Goal: Task Accomplishment & Management: Use online tool/utility

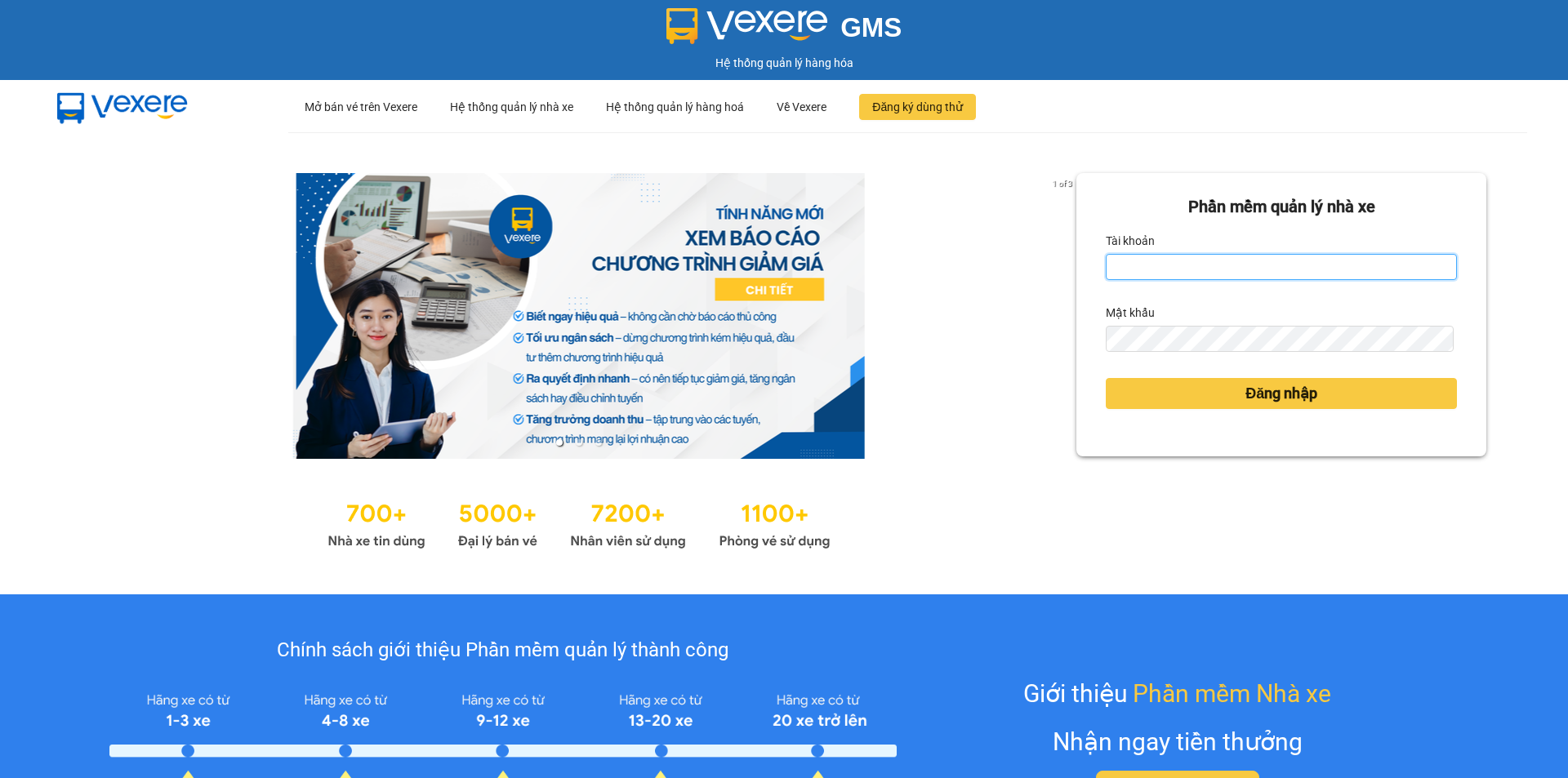
click at [1160, 255] on input "Tài khoản" at bounding box center [1281, 267] width 351 height 26
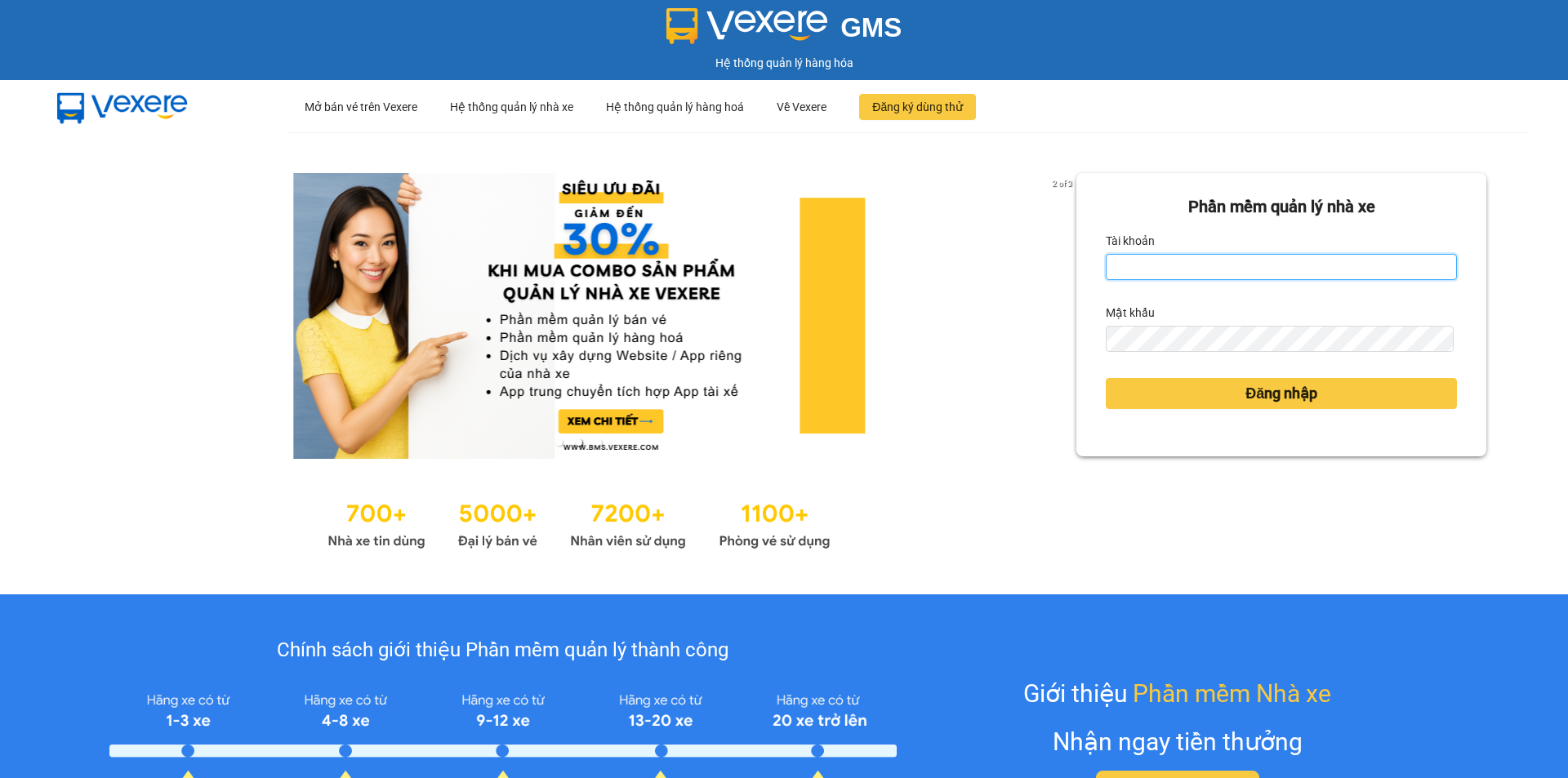
type input "ntdung.ducphatth"
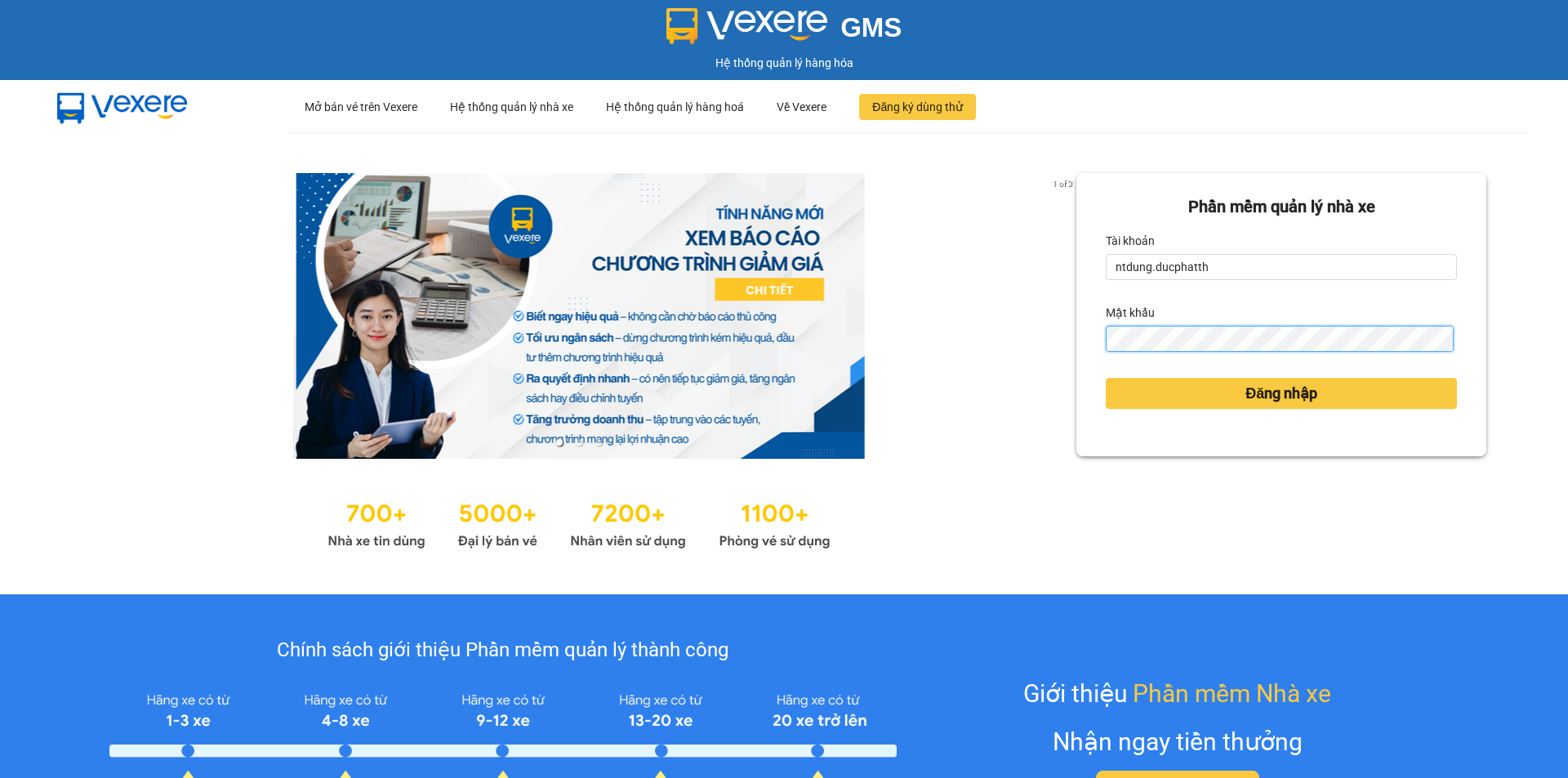
click at [1106, 378] on button "Đăng nhập" at bounding box center [1281, 393] width 351 height 31
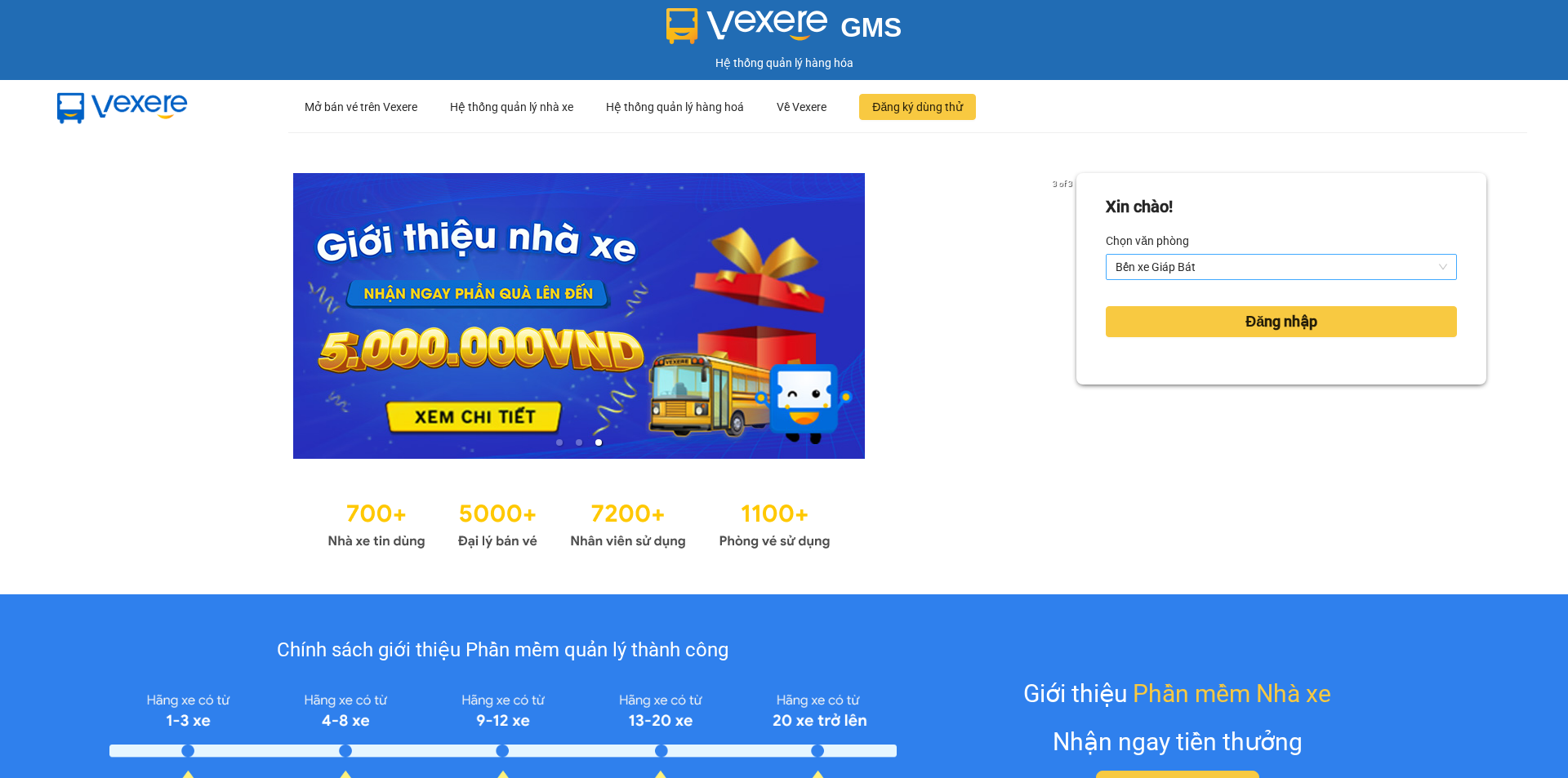
click at [1266, 267] on span "Bến xe Giáp Bát" at bounding box center [1281, 267] width 331 height 25
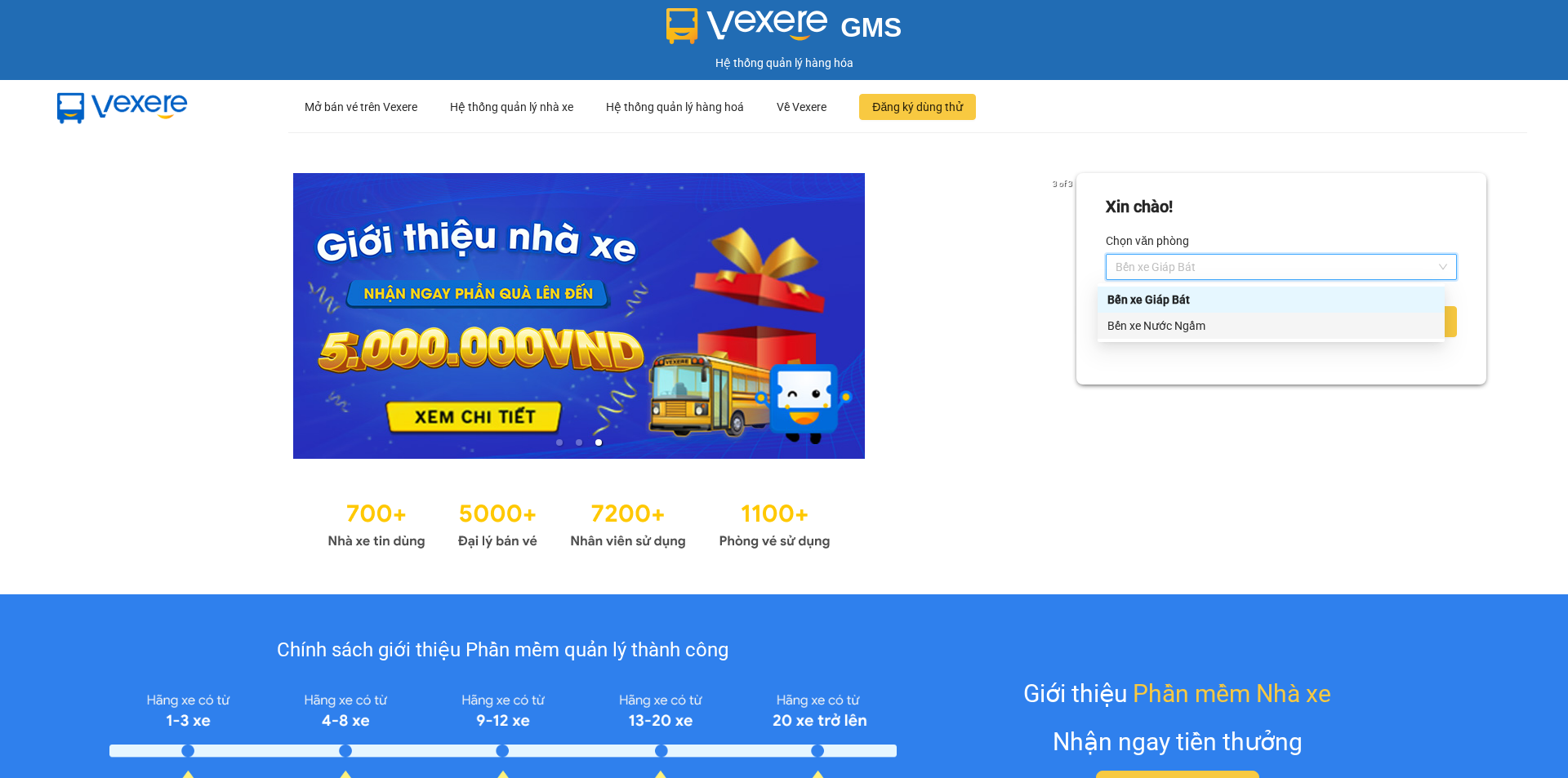
click at [1199, 330] on div "Bến xe Nước Ngầm" at bounding box center [1272, 326] width 327 height 18
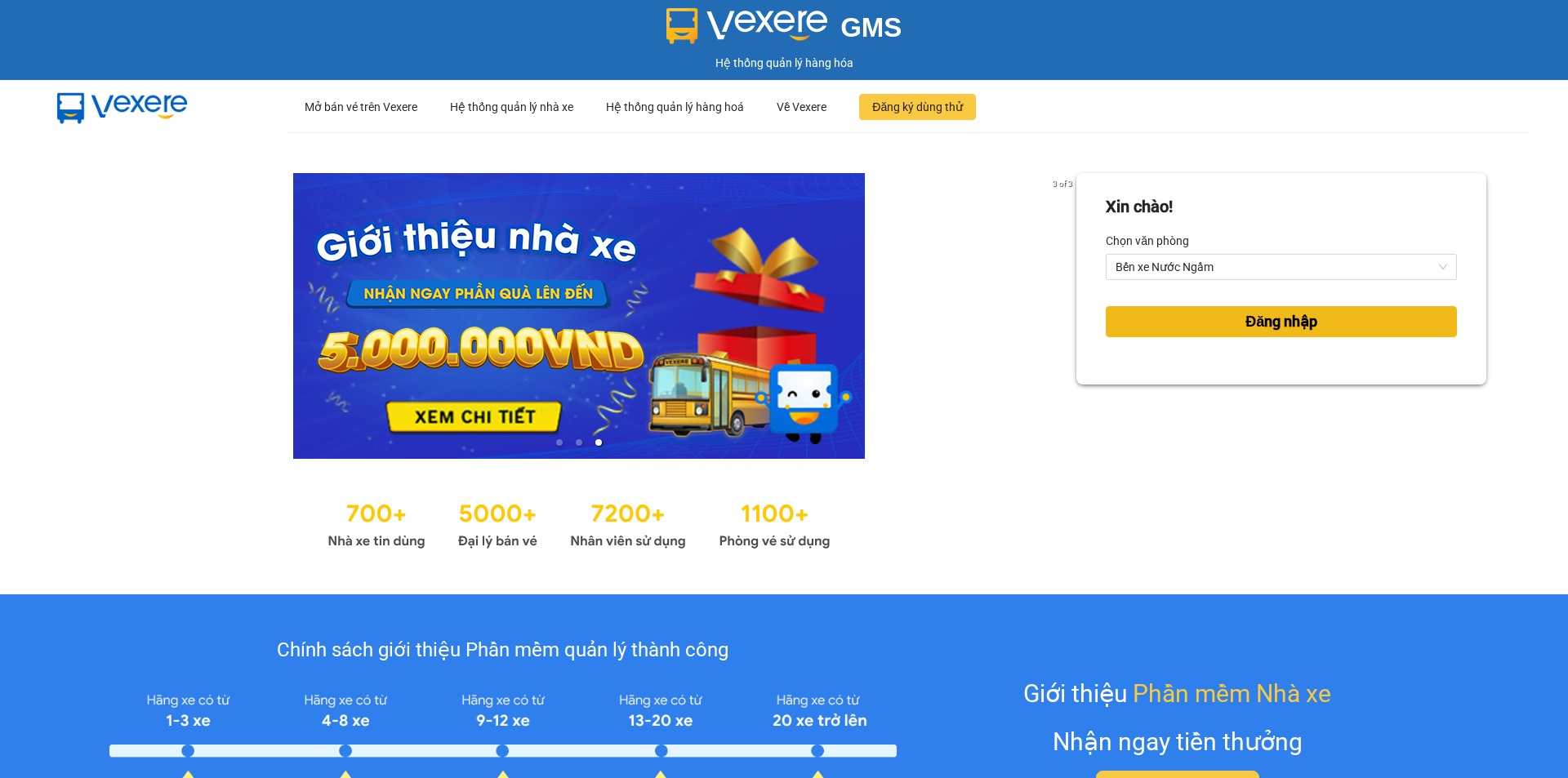
click at [1203, 320] on button "Đăng nhập" at bounding box center [1281, 321] width 351 height 31
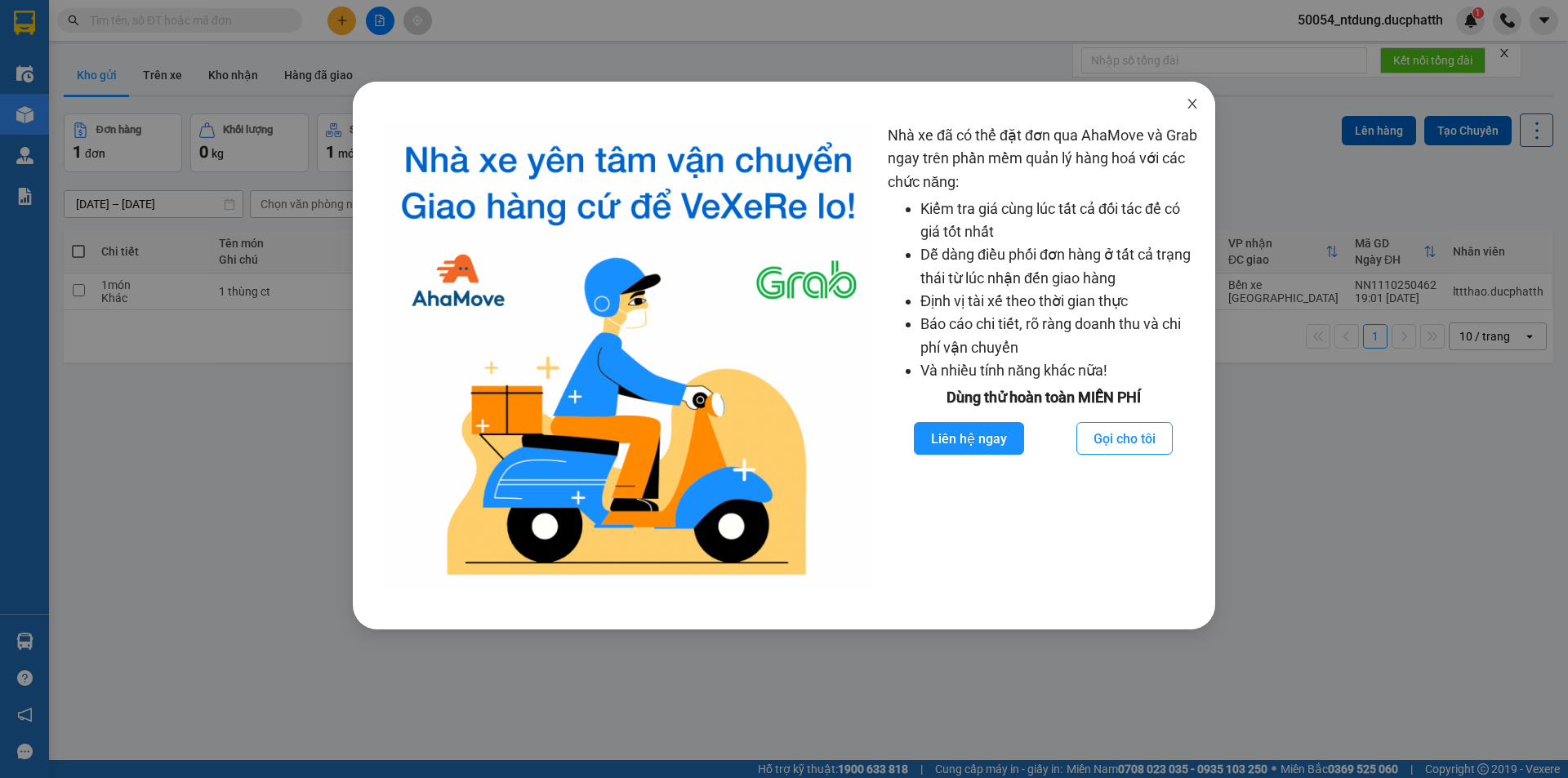
click at [1191, 100] on icon "close" at bounding box center [1193, 104] width 13 height 13
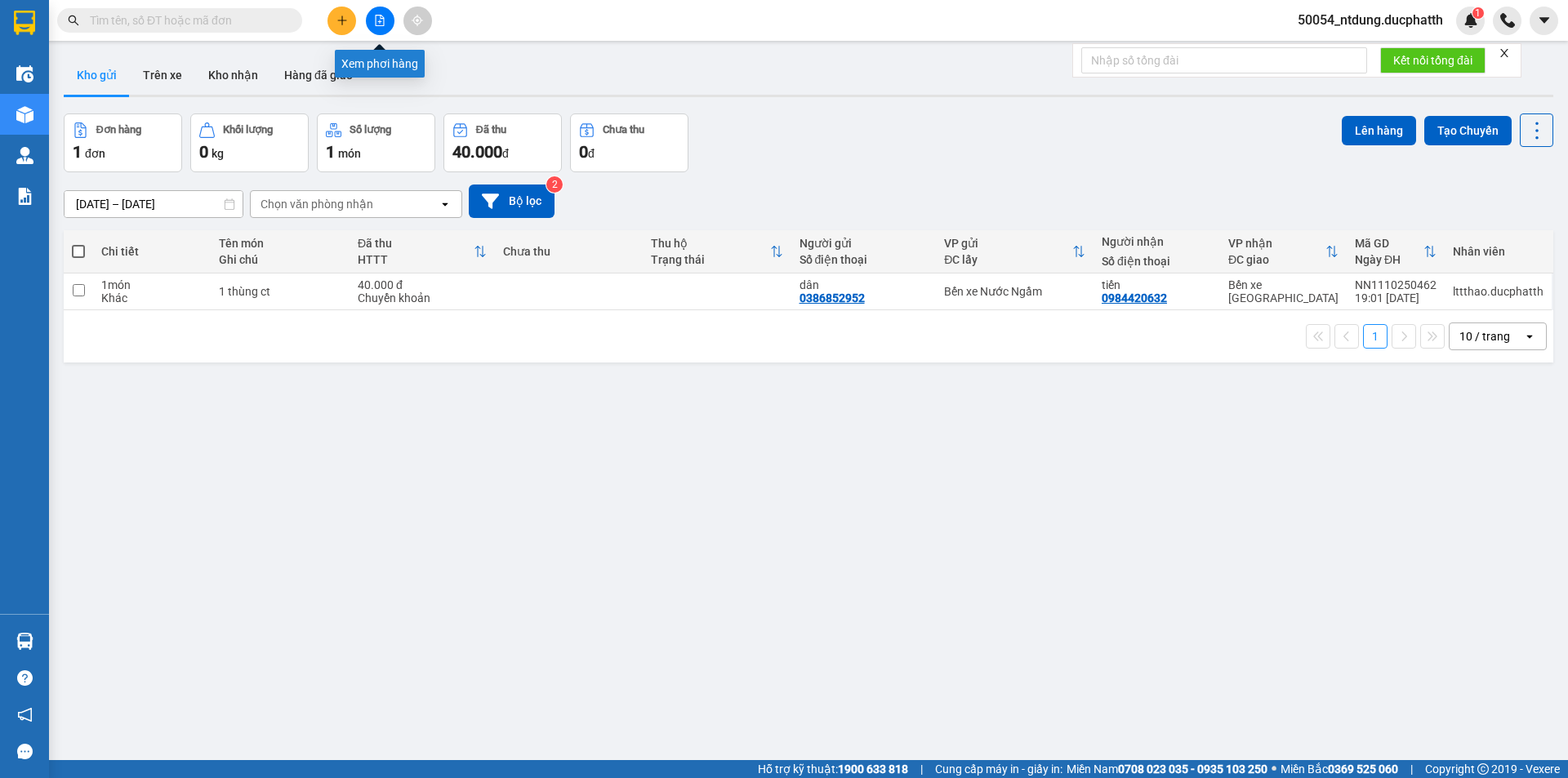
click at [392, 25] on button at bounding box center [380, 21] width 28 height 28
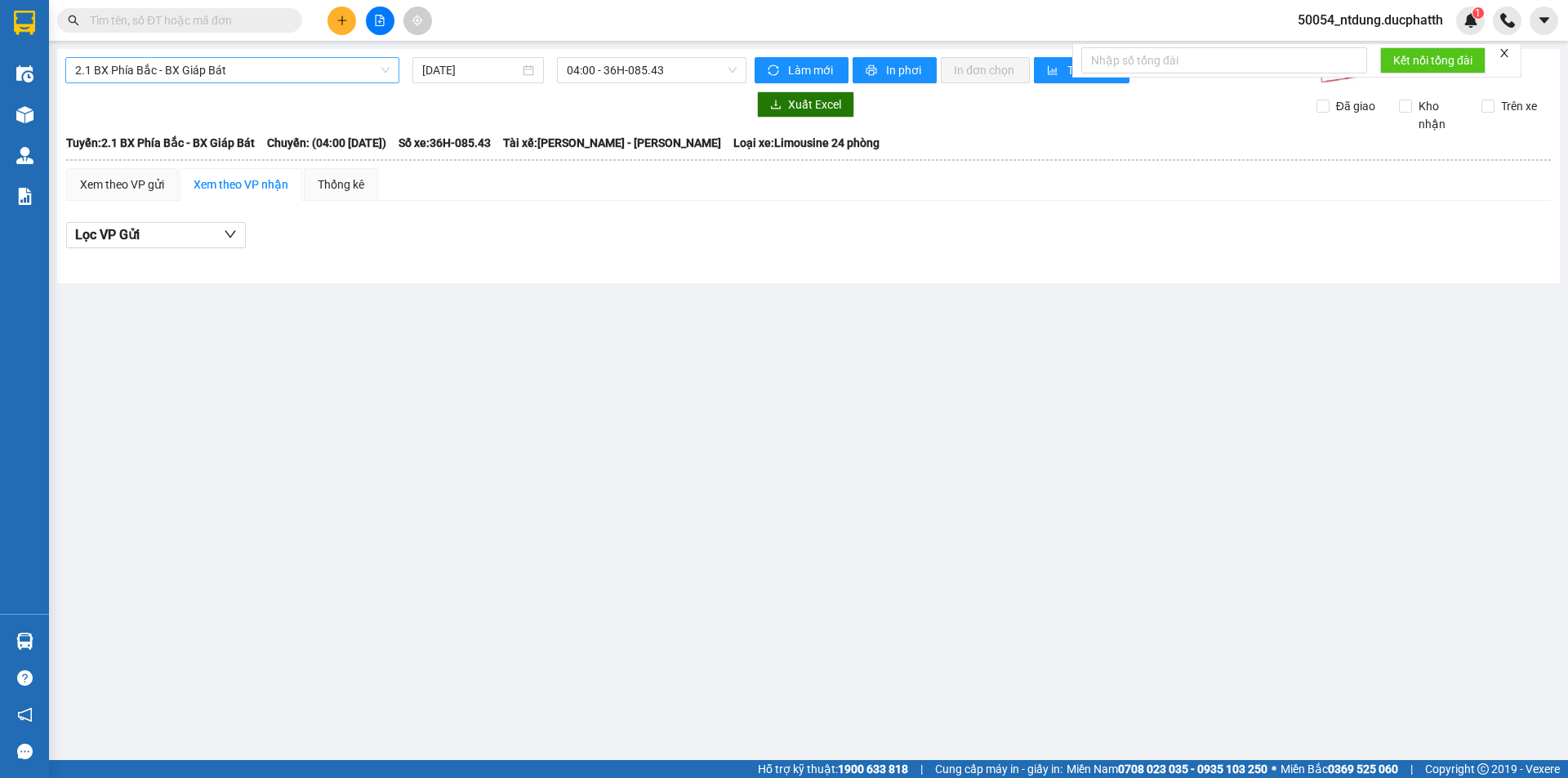
click at [322, 71] on span "2.1 BX Phía Bắc - BX Giáp Bát" at bounding box center [232, 71] width 315 height 25
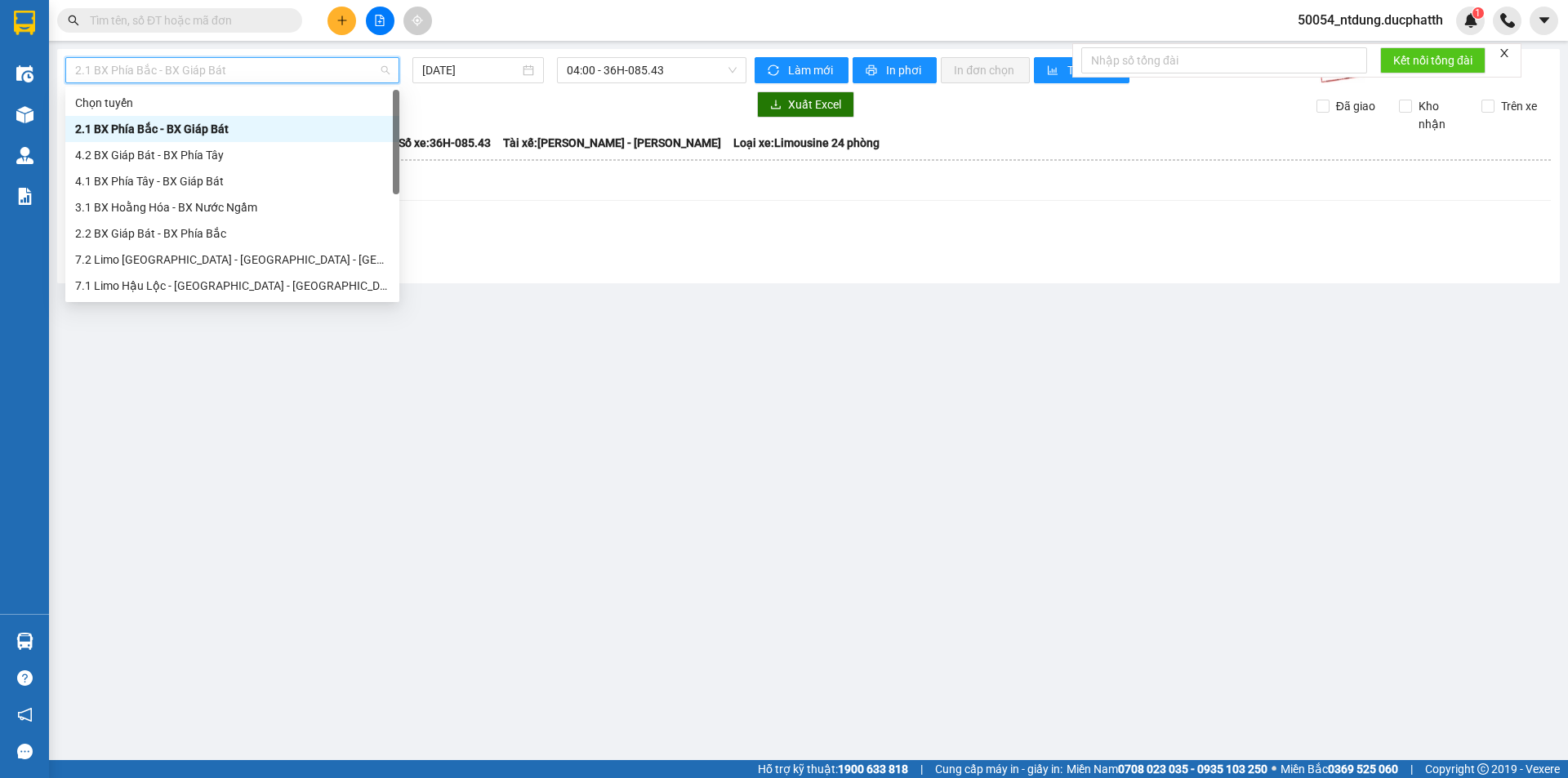
scroll to position [183, 0]
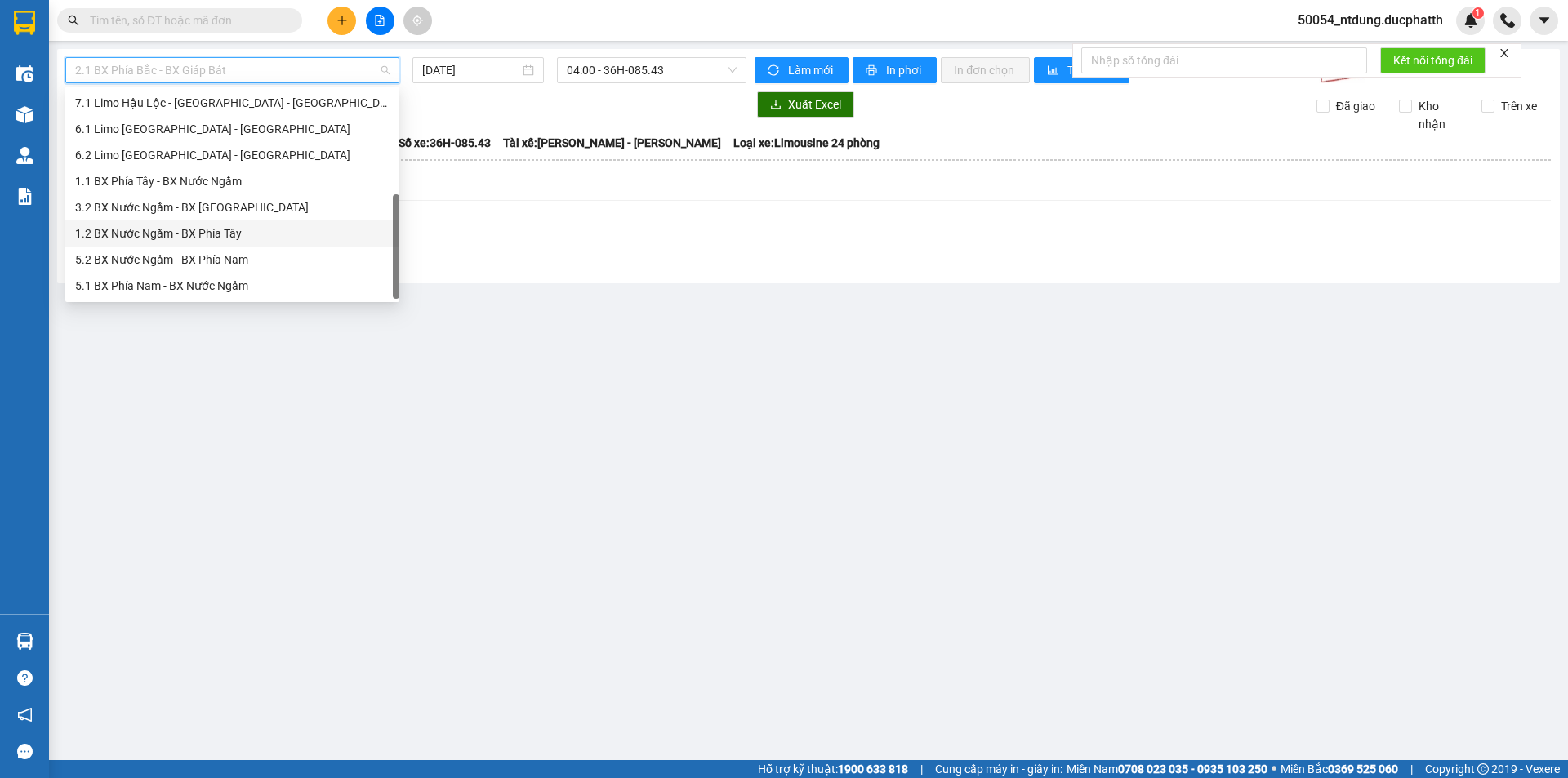
click at [219, 234] on div "1.2 BX Nước Ngầm - BX Phía Tây" at bounding box center [232, 233] width 315 height 18
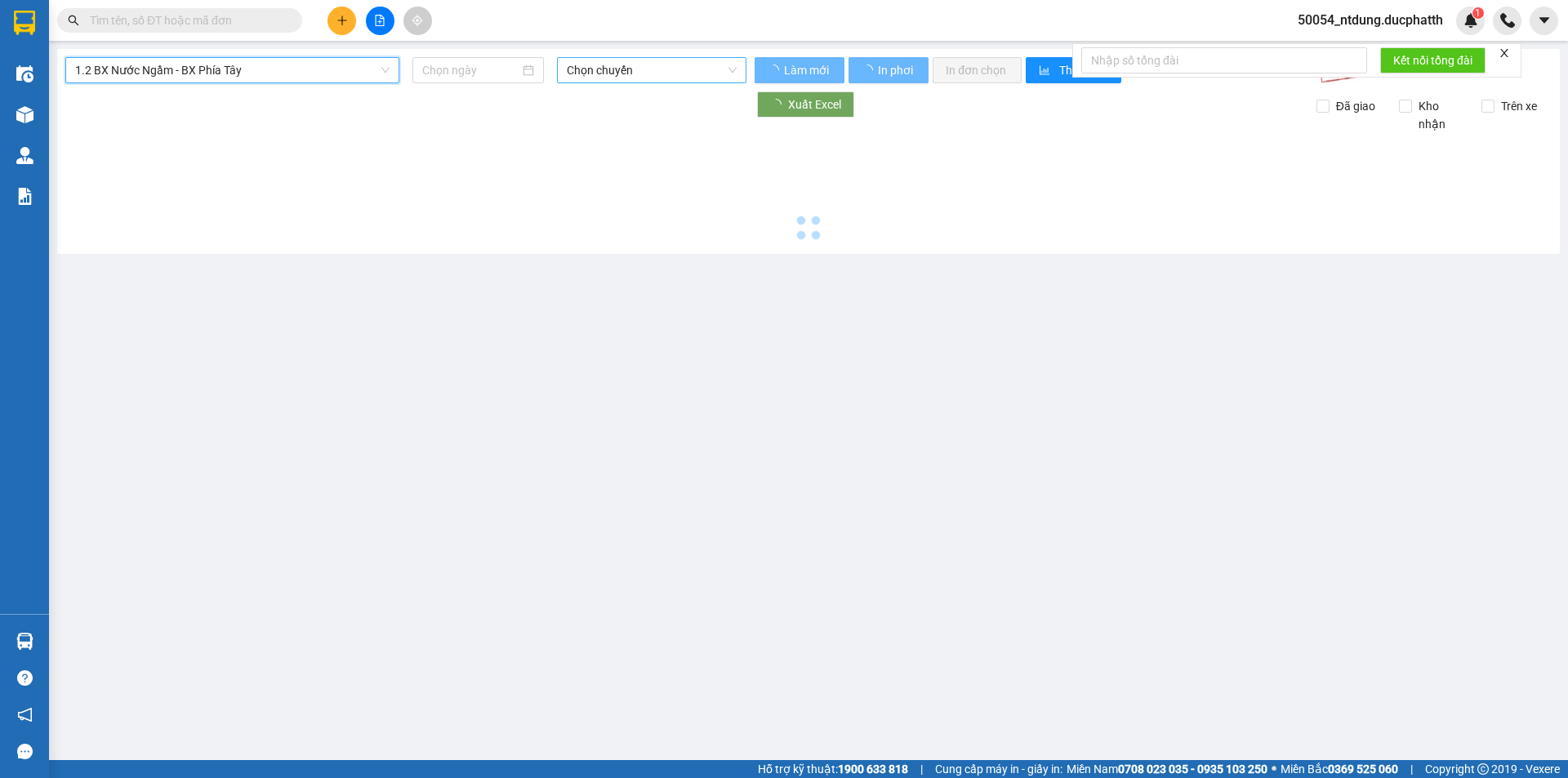
type input "[DATE]"
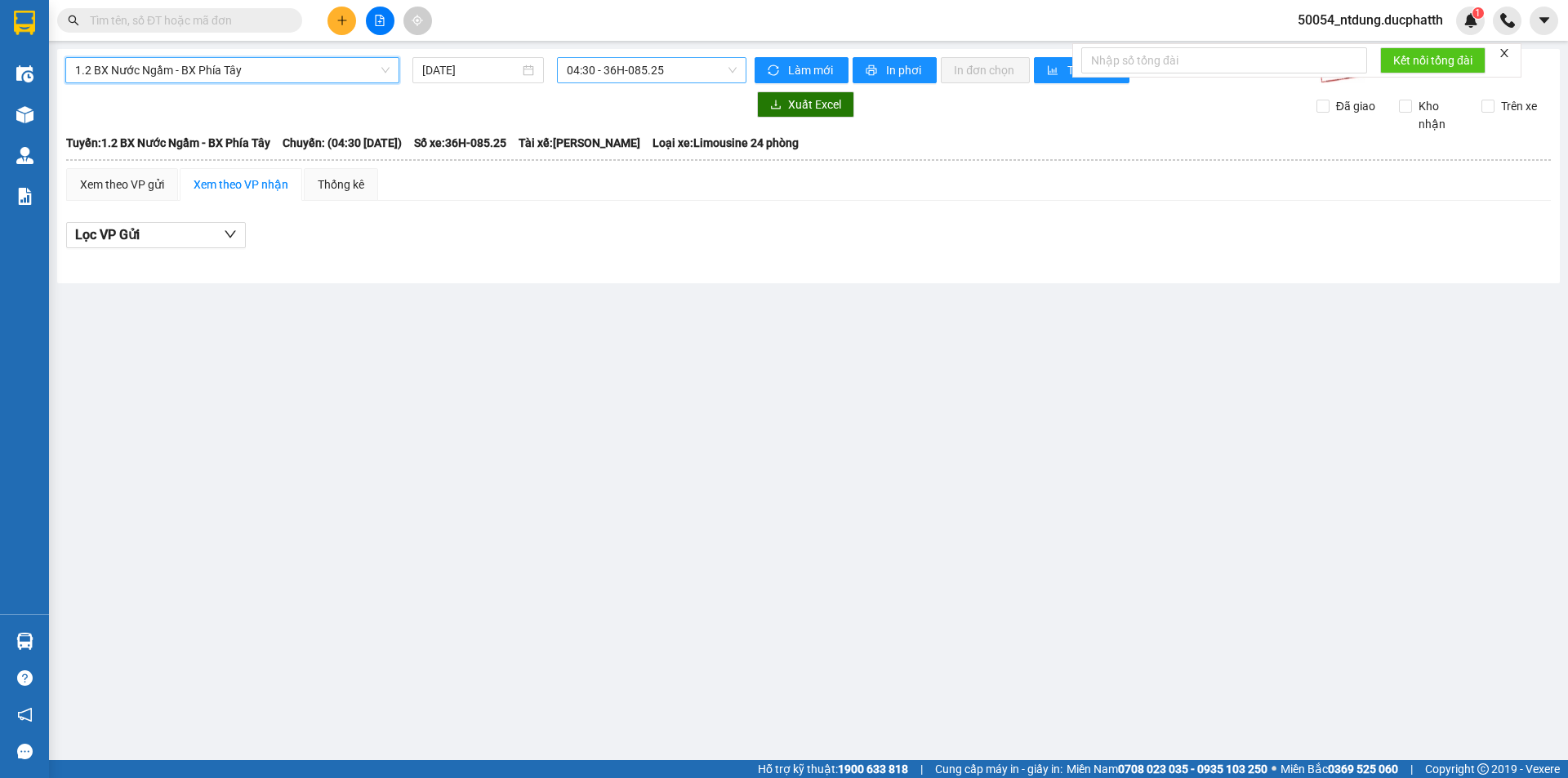
click at [604, 63] on span "04:30 - 36H-085.25" at bounding box center [652, 71] width 170 height 25
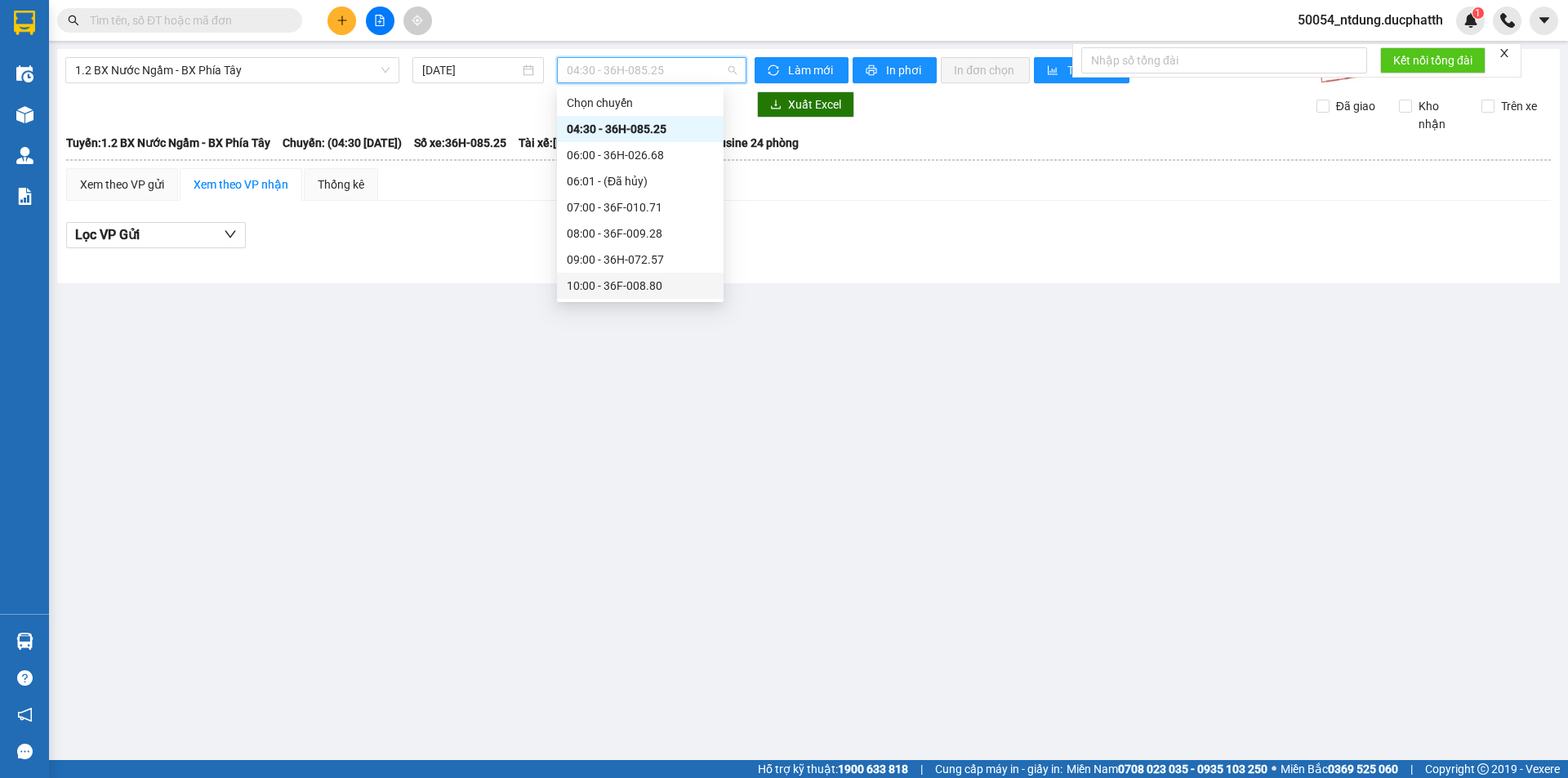
click at [621, 278] on div "10:00 - 36F-008.80" at bounding box center [640, 286] width 147 height 18
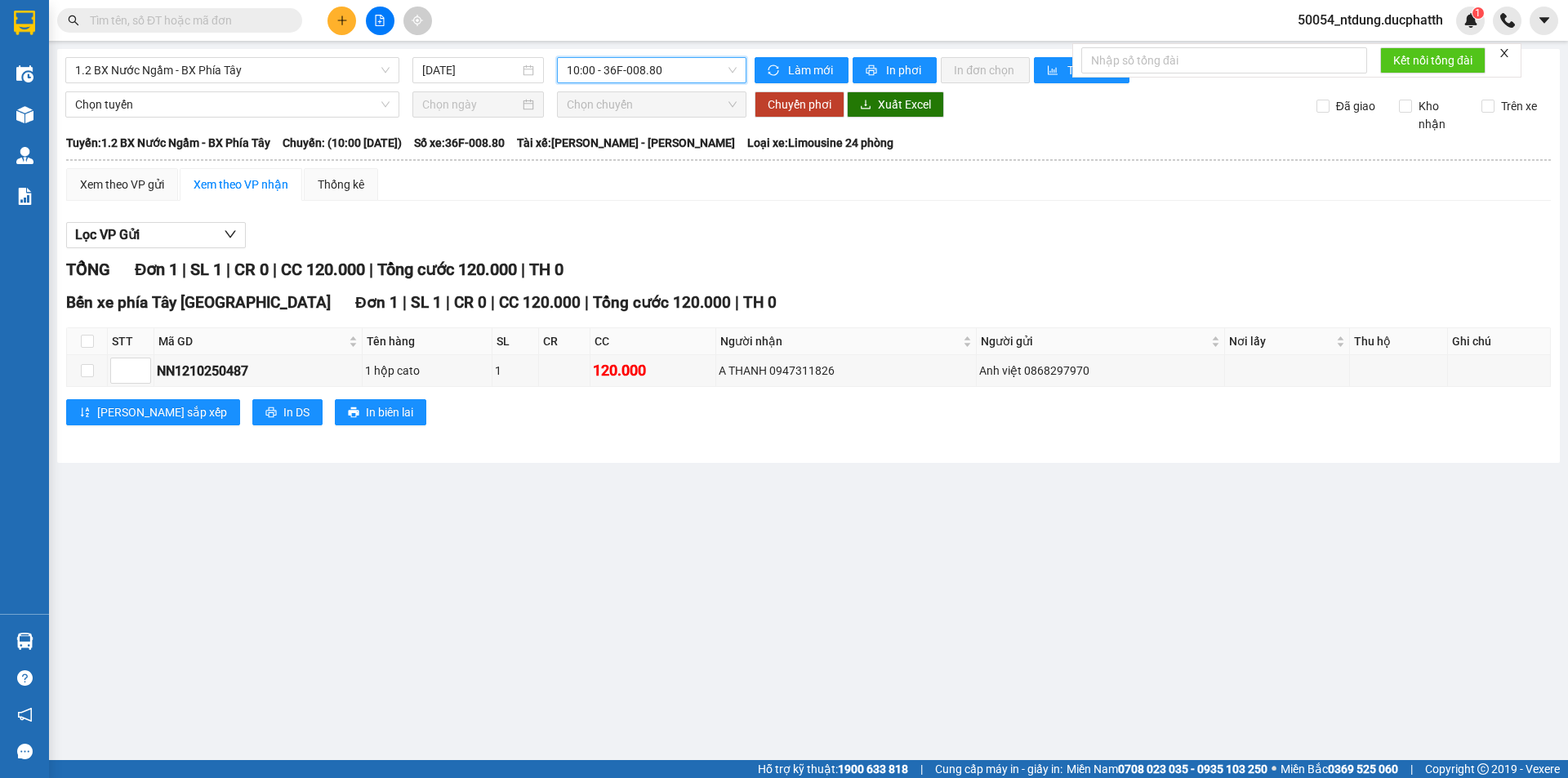
drag, startPoint x: 592, startPoint y: 183, endPoint x: 687, endPoint y: 121, distance: 113.4
click at [594, 183] on div "Xem theo VP gửi Xem theo VP nhận Thống kê" at bounding box center [809, 184] width 1485 height 32
click at [890, 72] on span "In phơi" at bounding box center [904, 71] width 37 height 18
click at [281, 79] on span "1.2 BX Nước Ngầm - BX Phía Tây" at bounding box center [232, 71] width 315 height 25
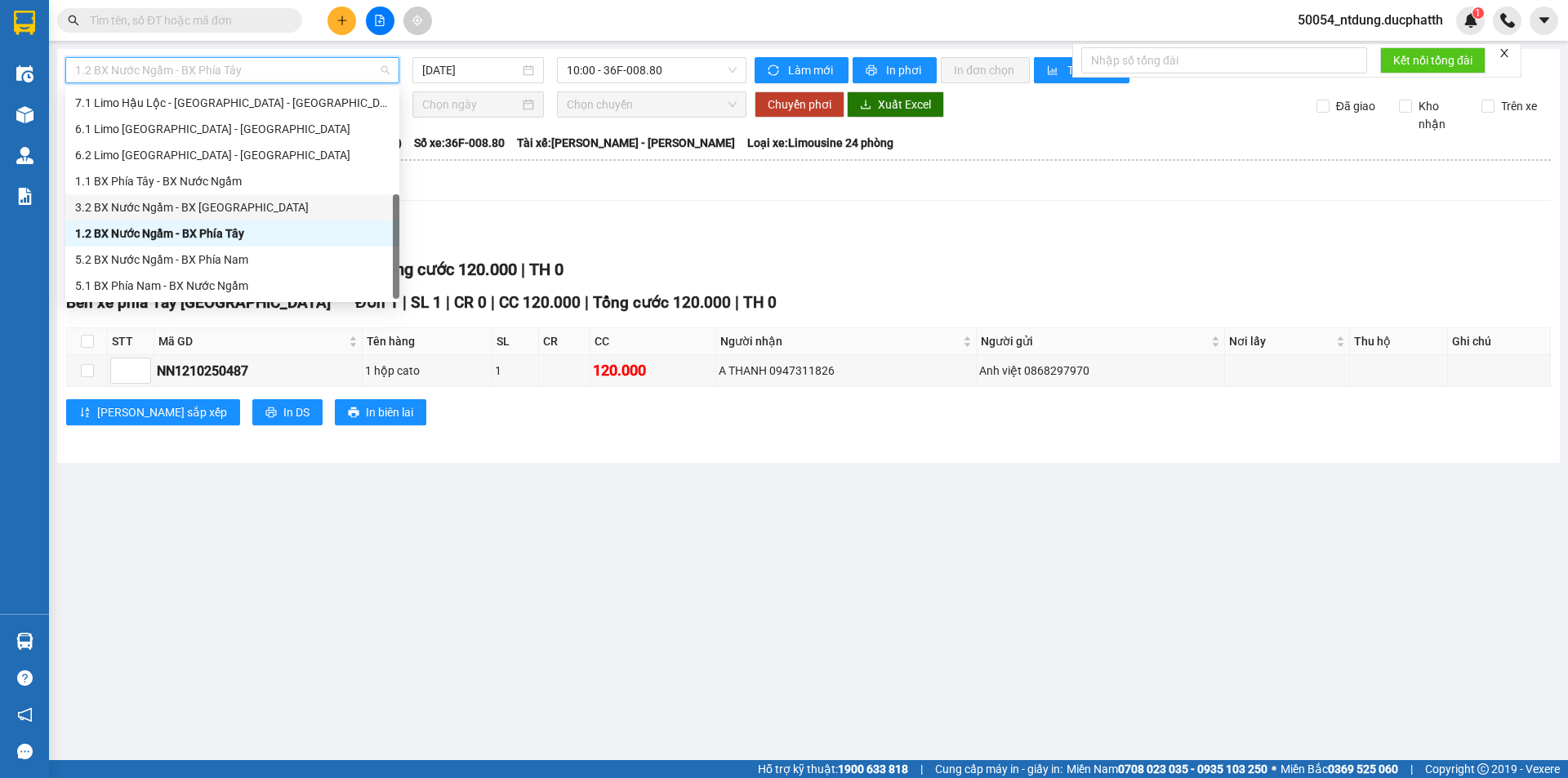
drag, startPoint x: 243, startPoint y: 206, endPoint x: 613, endPoint y: 98, distance: 385.4
click at [243, 206] on div "3.2 BX Nước Ngầm - BX [GEOGRAPHIC_DATA]" at bounding box center [232, 208] width 315 height 18
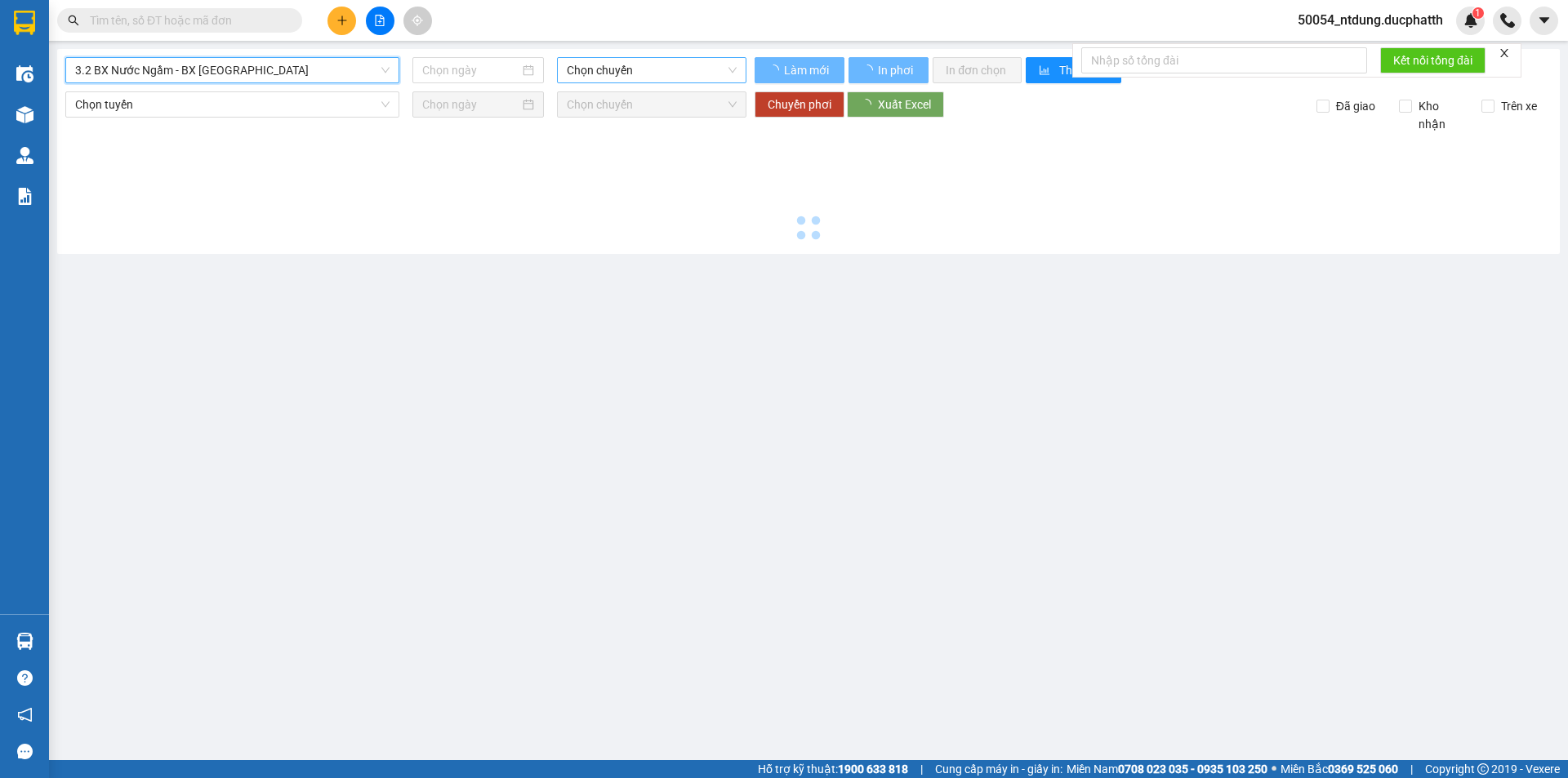
click at [676, 76] on span "Chọn chuyến" at bounding box center [652, 71] width 170 height 25
type input "[DATE]"
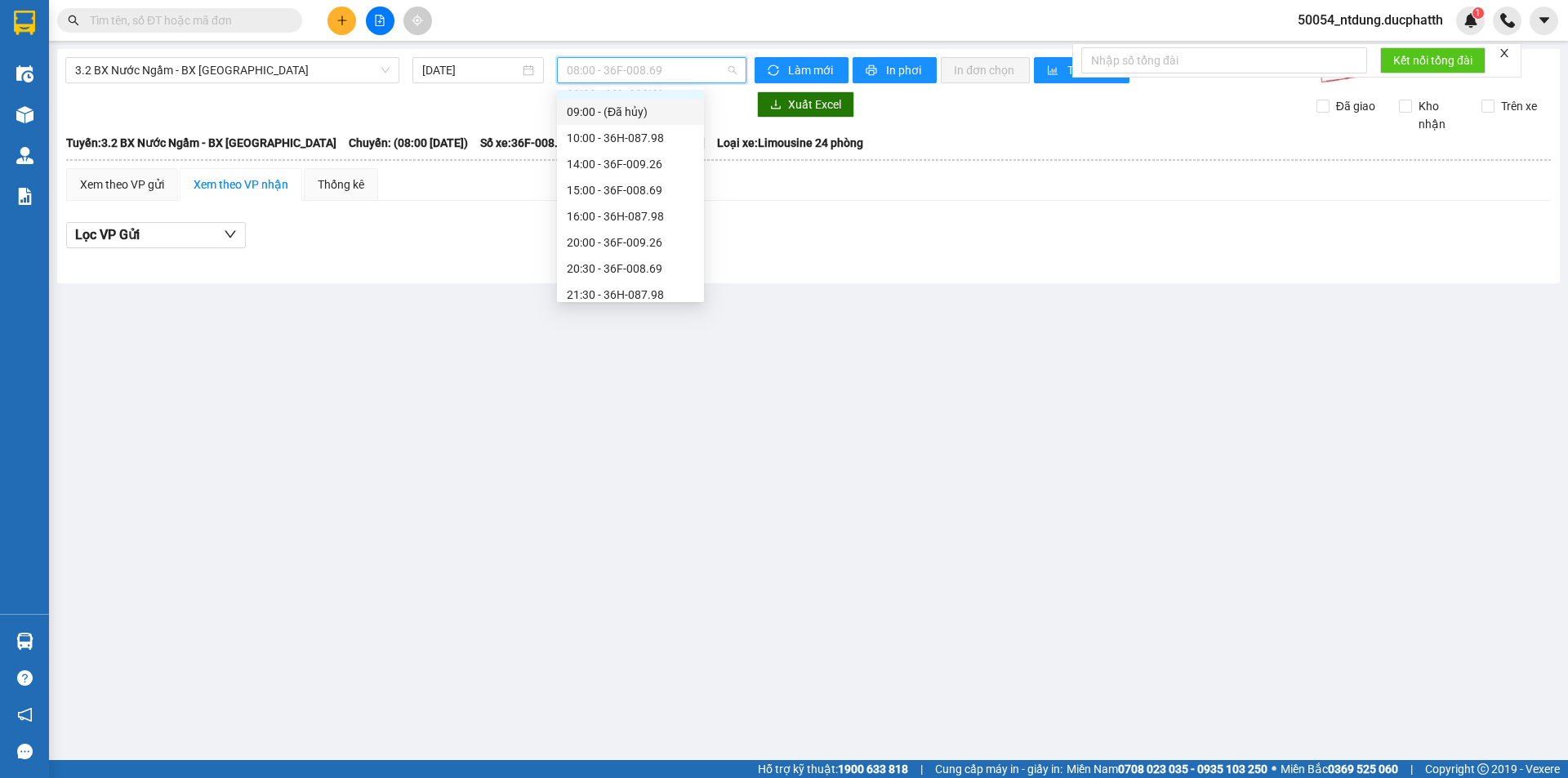
scroll to position [52, 0]
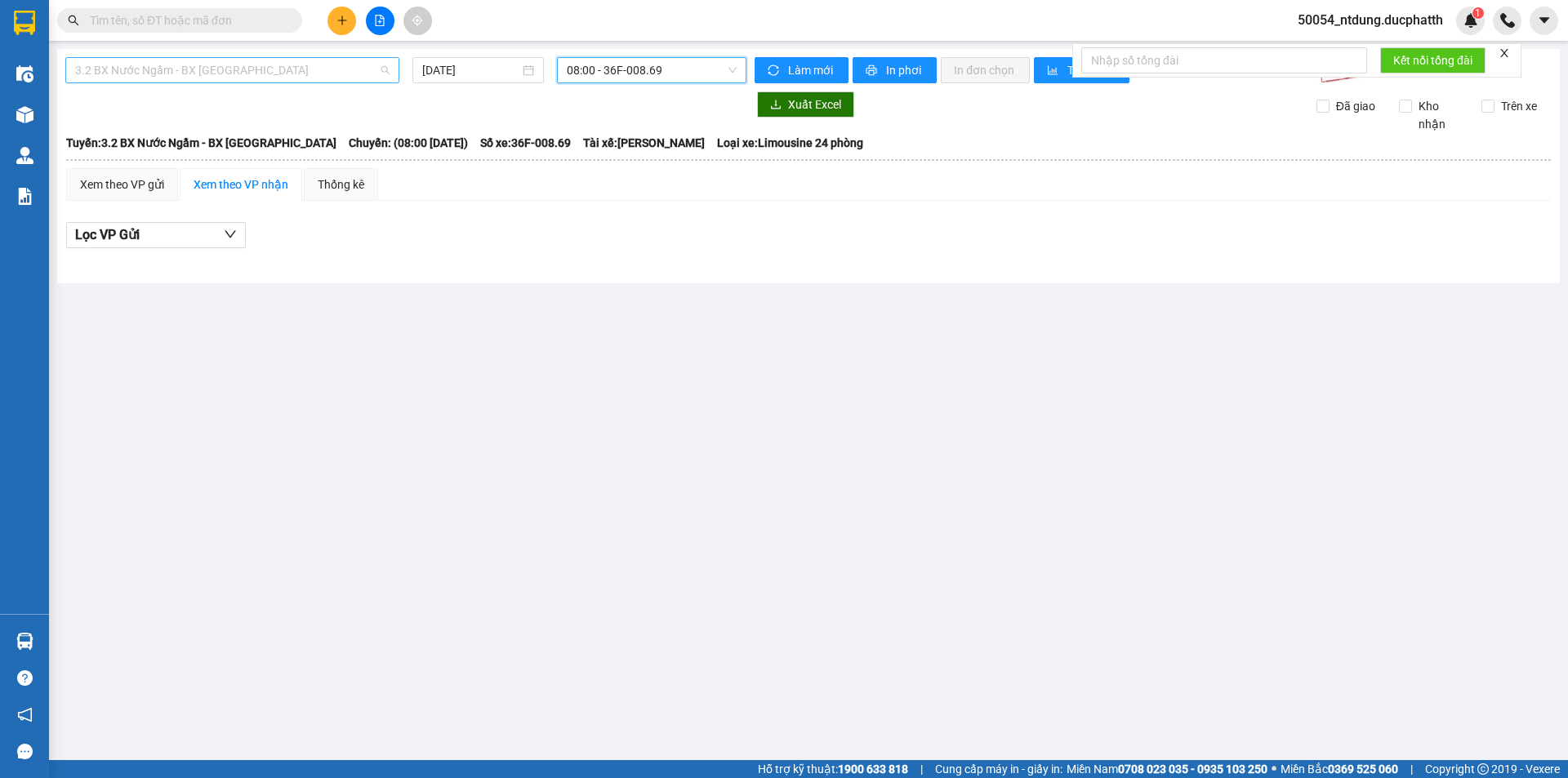
click at [330, 66] on span "3.2 BX Nước Ngầm - BX [GEOGRAPHIC_DATA]" at bounding box center [232, 71] width 315 height 25
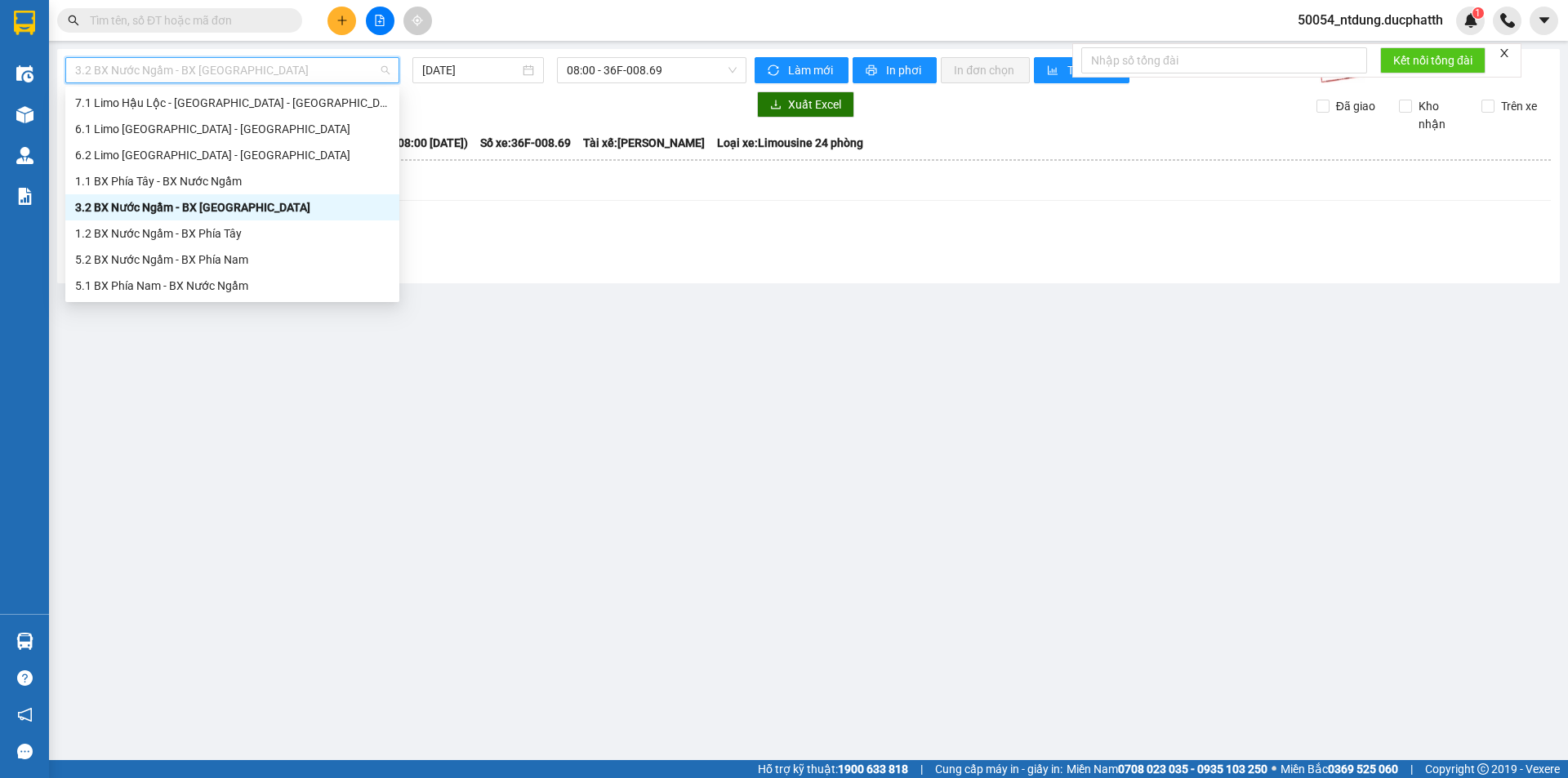
drag, startPoint x: 195, startPoint y: 174, endPoint x: 193, endPoint y: 240, distance: 66.0
click at [193, 240] on div "7.2 Limo [GEOGRAPHIC_DATA] - [GEOGRAPHIC_DATA] - [GEOGRAPHIC_DATA] 7.1 [GEOGRAP…" at bounding box center [233, 181] width 334 height 235
click at [193, 237] on div "1.2 BX Nước Ngầm - BX Phía Tây" at bounding box center [232, 233] width 315 height 18
type input "[DATE]"
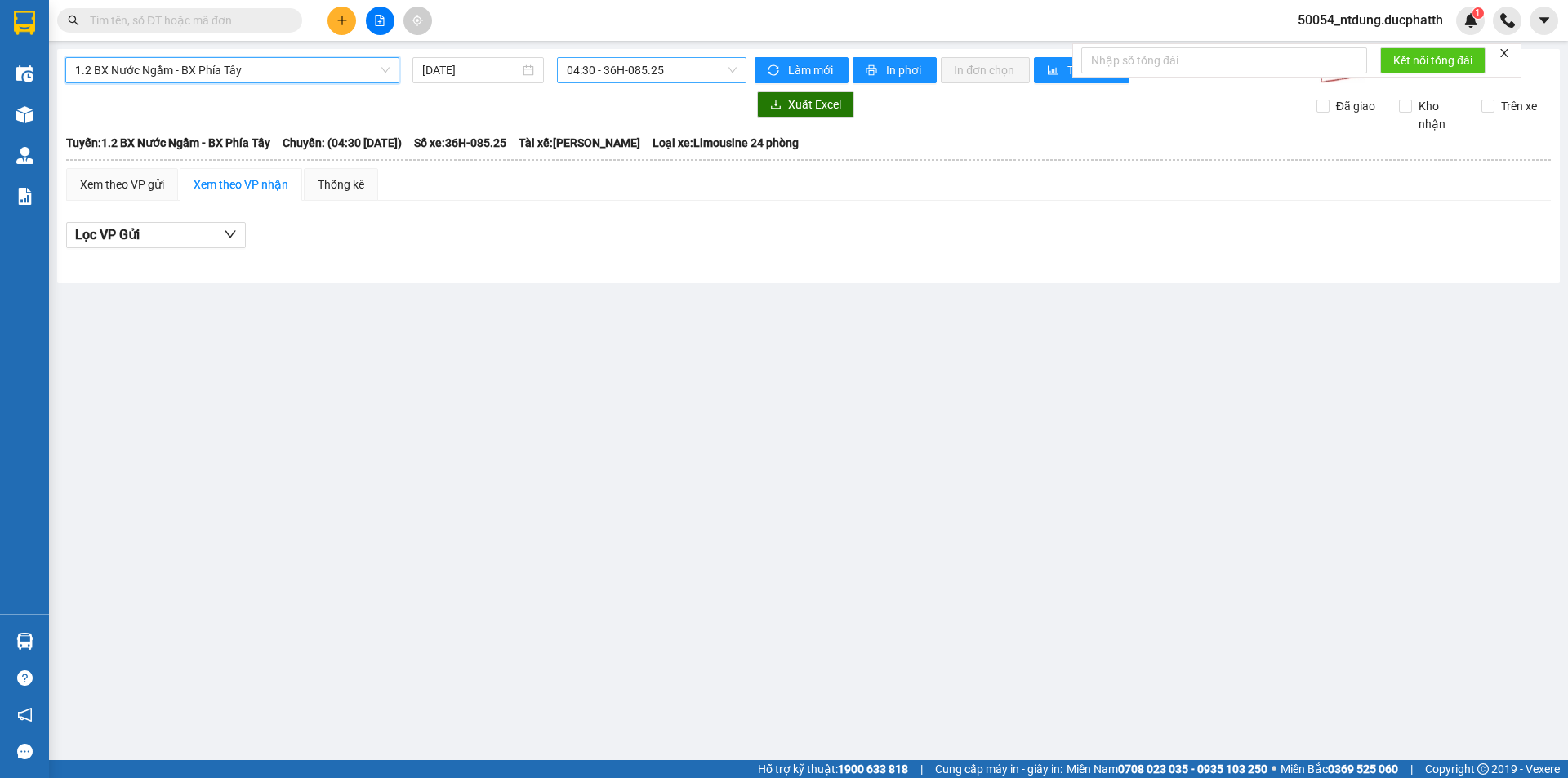
click at [596, 63] on span "04:30 - 36H-085.25" at bounding box center [652, 71] width 170 height 25
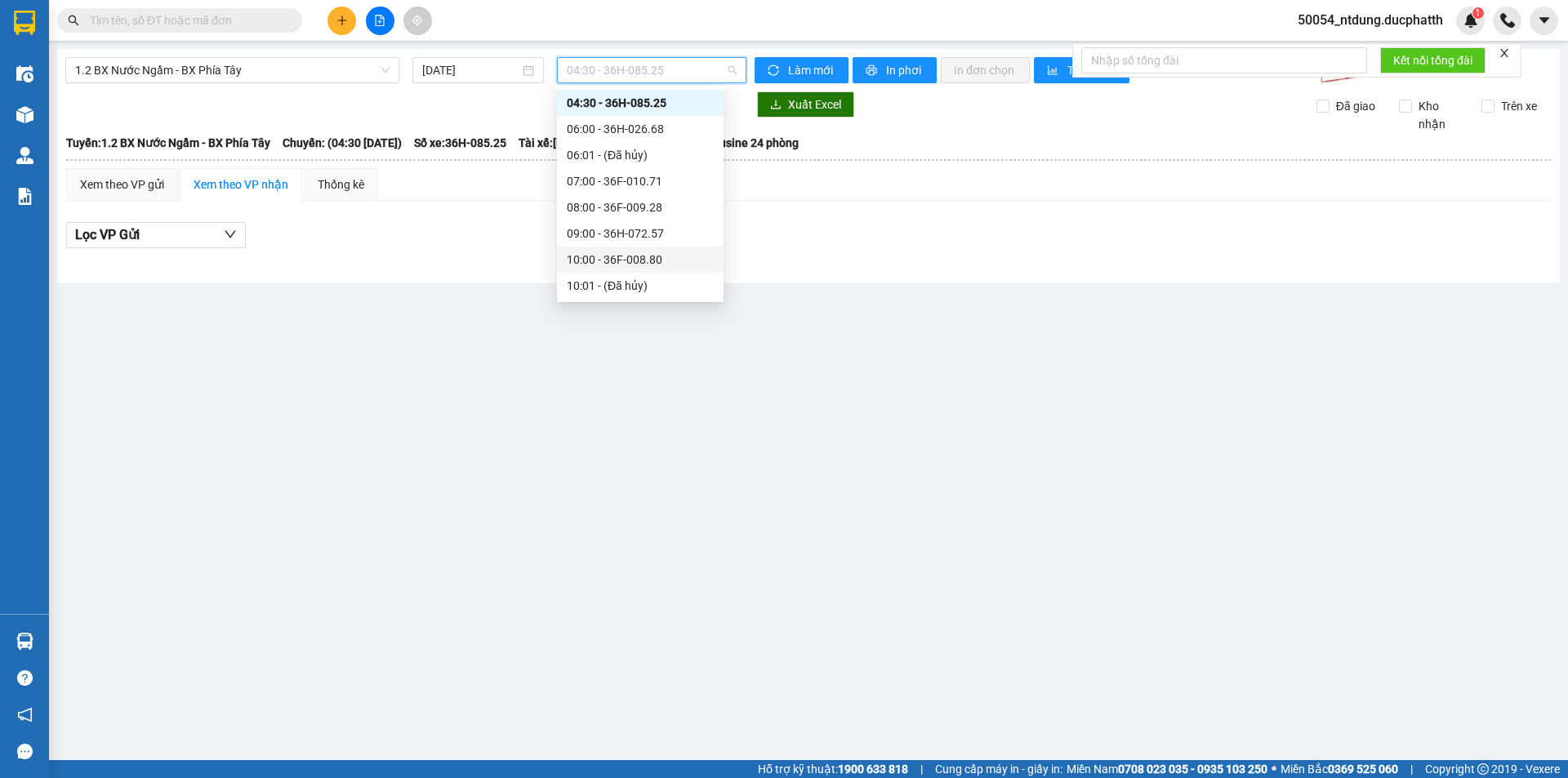
click at [597, 257] on div "10:00 - 36F-008.80" at bounding box center [640, 260] width 147 height 18
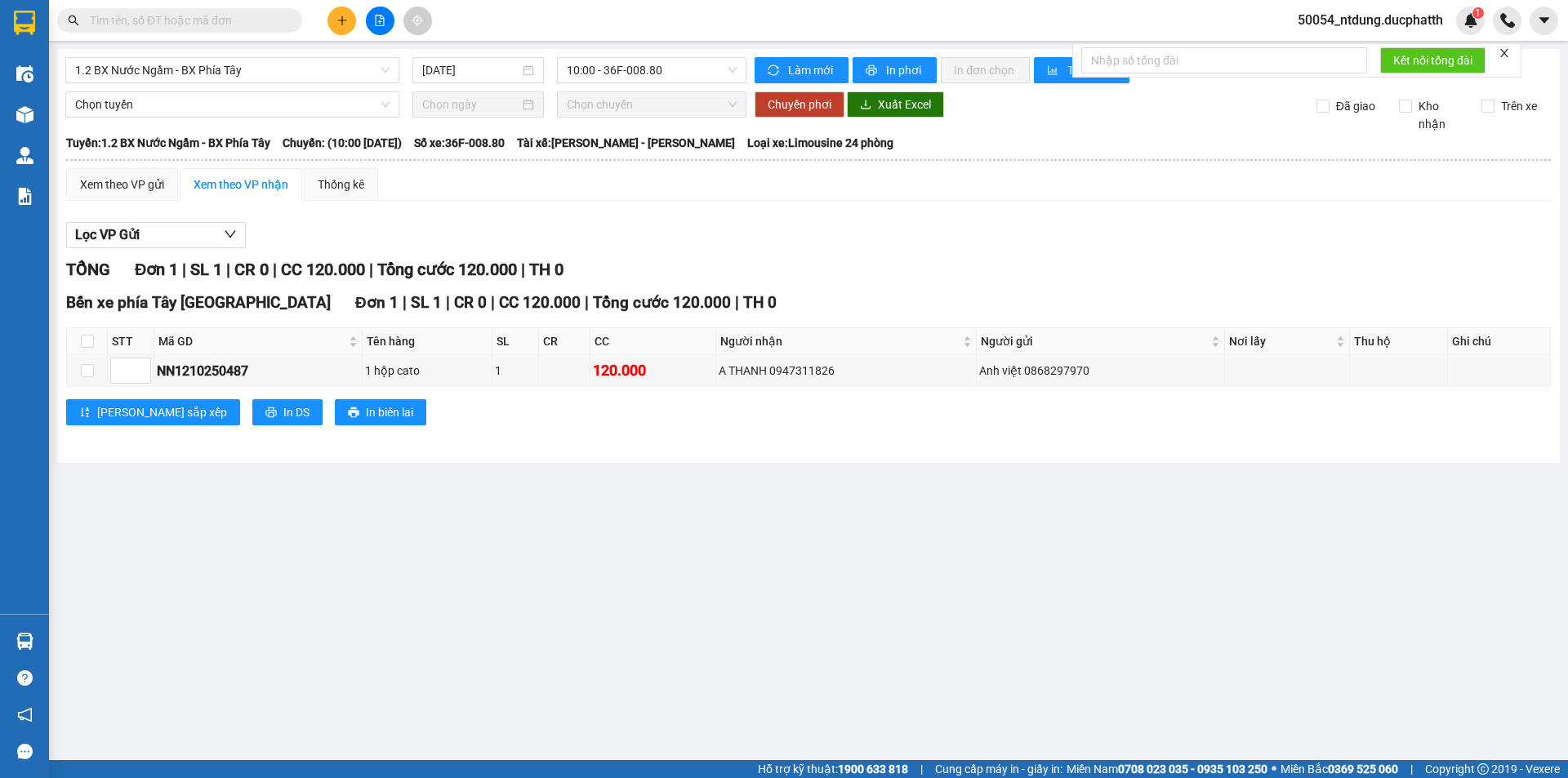
click at [1041, 219] on div "Lọc VP Gửi TỔNG Đơn 1 | SL 1 | CR 0 | CC 120.000 | Tổng cước 120.000 | TH 0 Bế…" at bounding box center [809, 330] width 1485 height 232
click at [904, 68] on span "In phơi" at bounding box center [904, 71] width 37 height 18
